Goal: Information Seeking & Learning: Learn about a topic

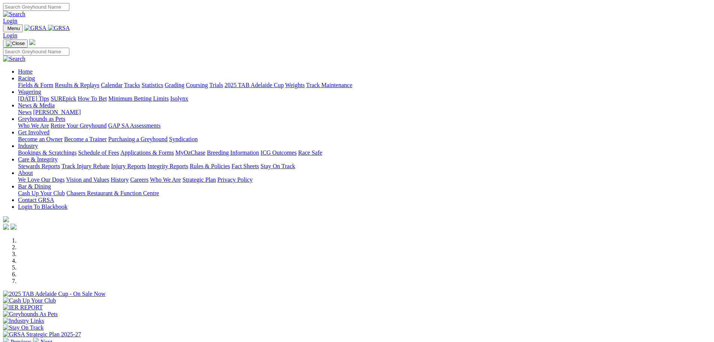
scroll to position [150, 0]
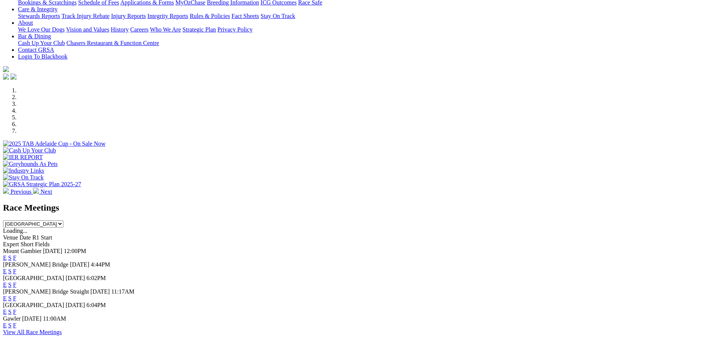
click at [16, 281] on link "F" at bounding box center [14, 284] width 3 height 6
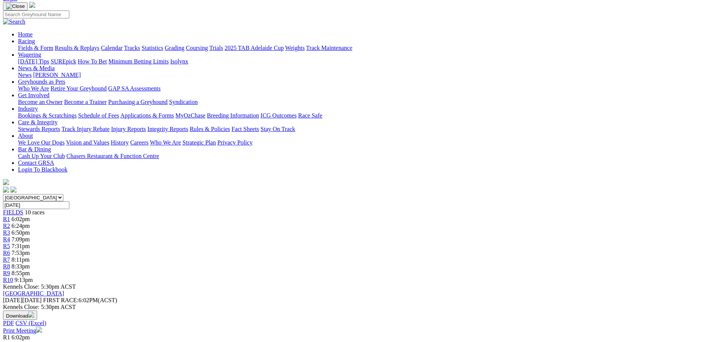
scroll to position [37, 0]
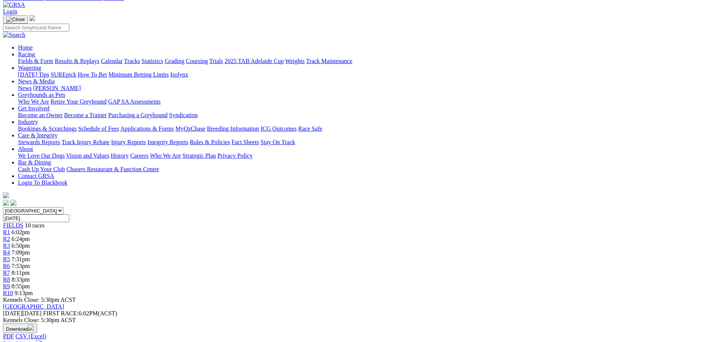
click at [53, 58] on link "Fields & Form" at bounding box center [35, 61] width 35 height 6
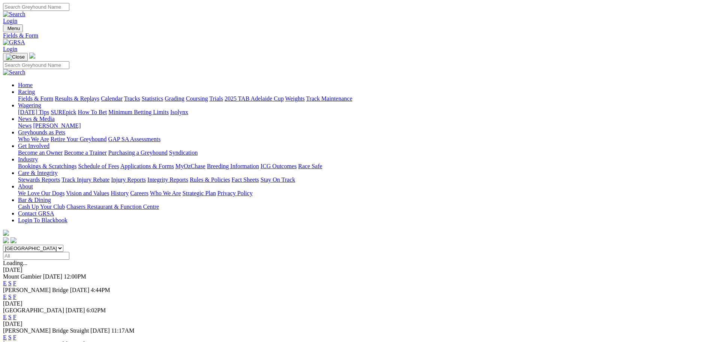
click at [16, 334] on link "F" at bounding box center [14, 337] width 3 height 6
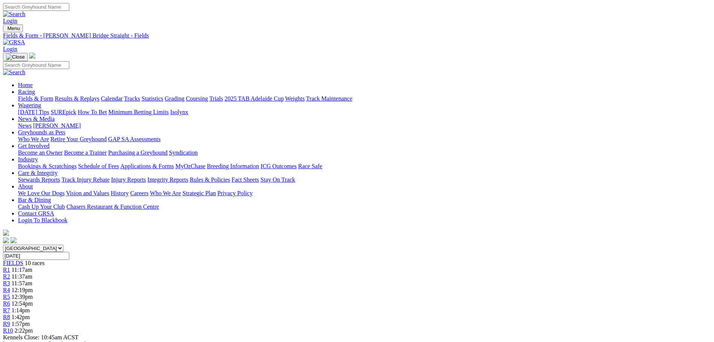
click at [53, 95] on link "Fields & Form" at bounding box center [35, 98] width 35 height 6
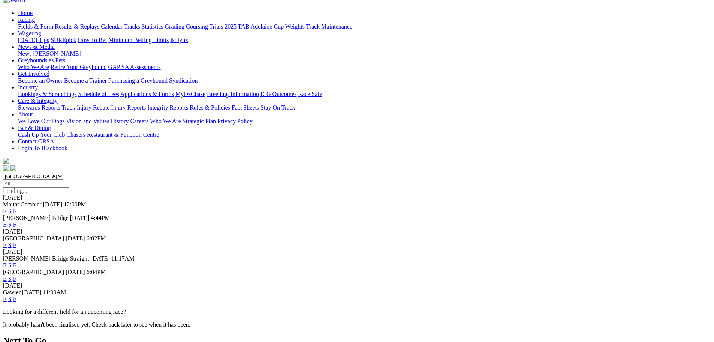
scroll to position [75, 0]
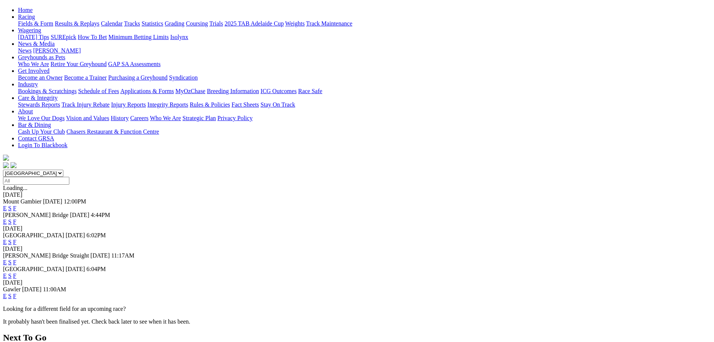
click at [16, 272] on link "F" at bounding box center [14, 275] width 3 height 6
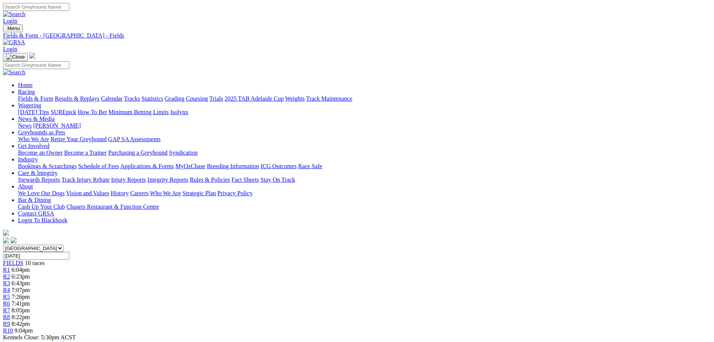
click at [53, 95] on link "Fields & Form" at bounding box center [35, 98] width 35 height 6
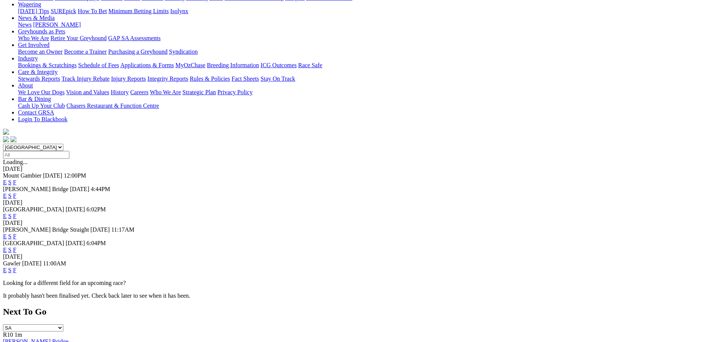
scroll to position [112, 0]
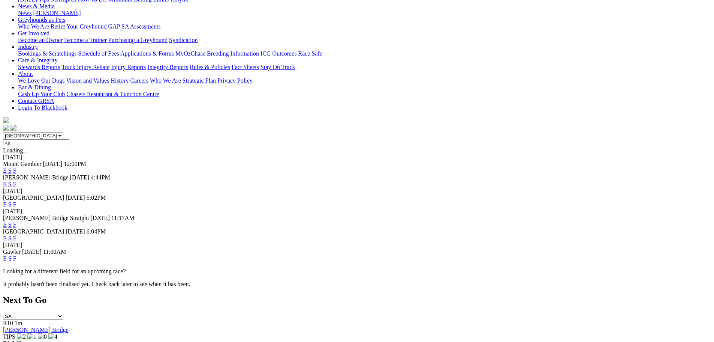
click at [16, 255] on link "F" at bounding box center [14, 258] width 3 height 6
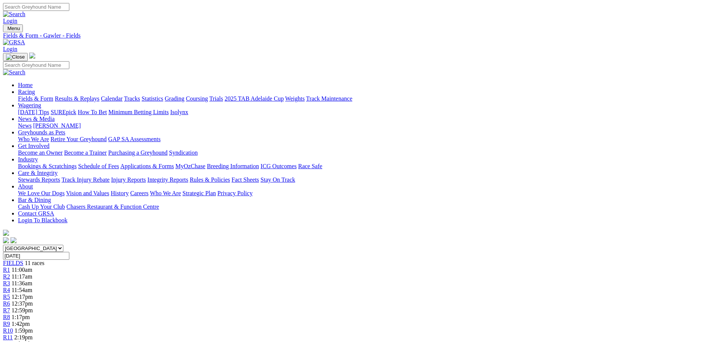
click at [53, 95] on link "Fields & Form" at bounding box center [35, 98] width 35 height 6
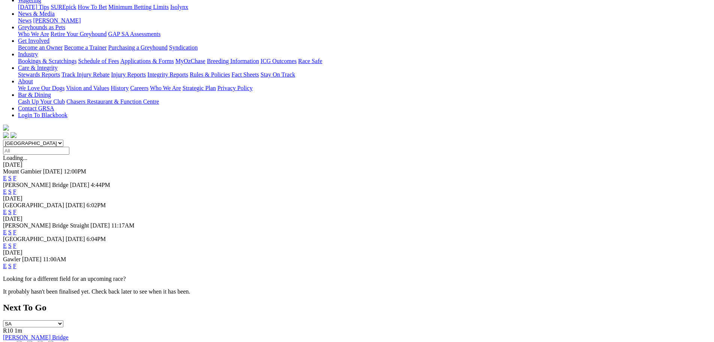
scroll to position [112, 0]
